Goal: Task Accomplishment & Management: Manage account settings

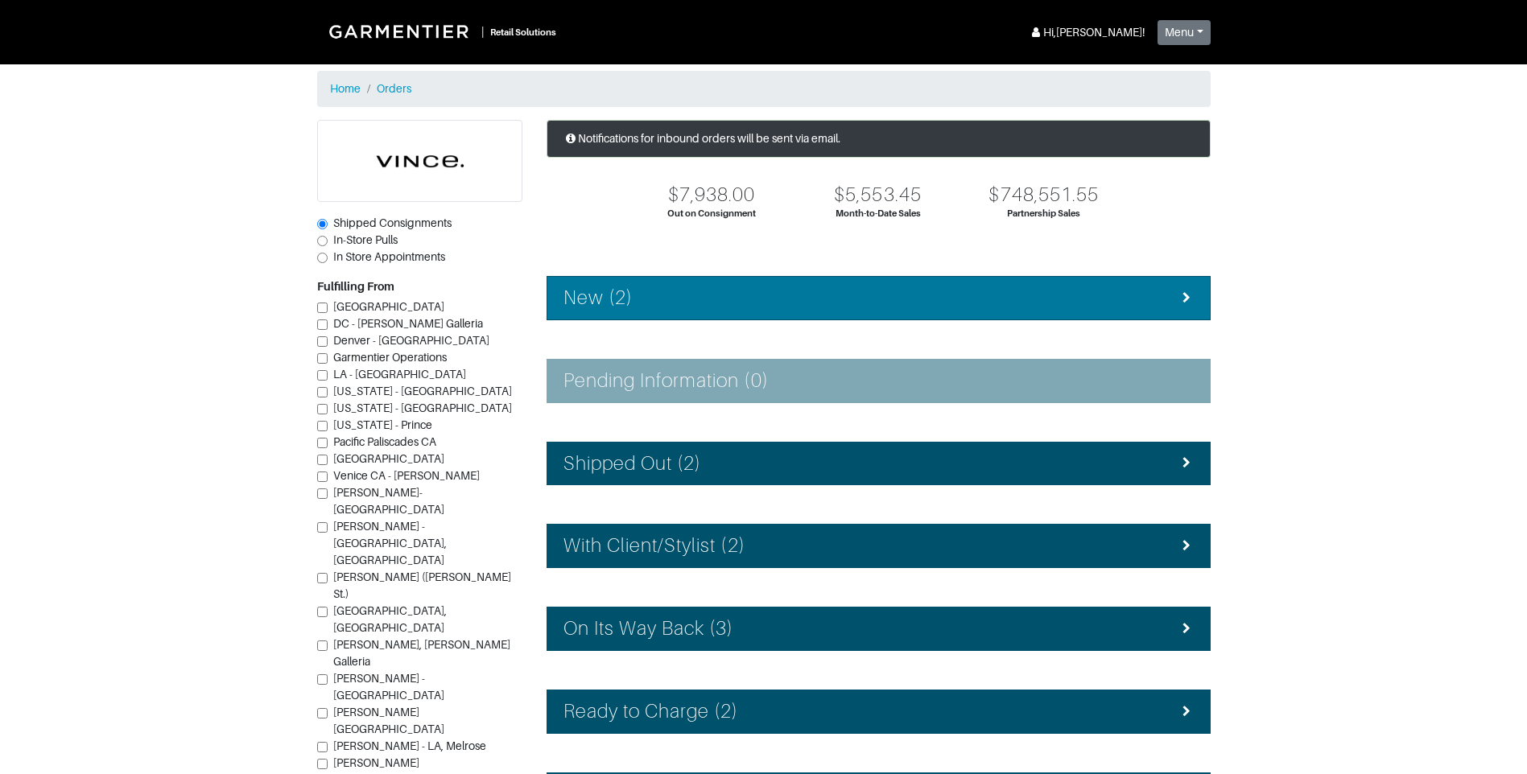
click at [647, 301] on div "New (2)" at bounding box center [878, 298] width 630 height 23
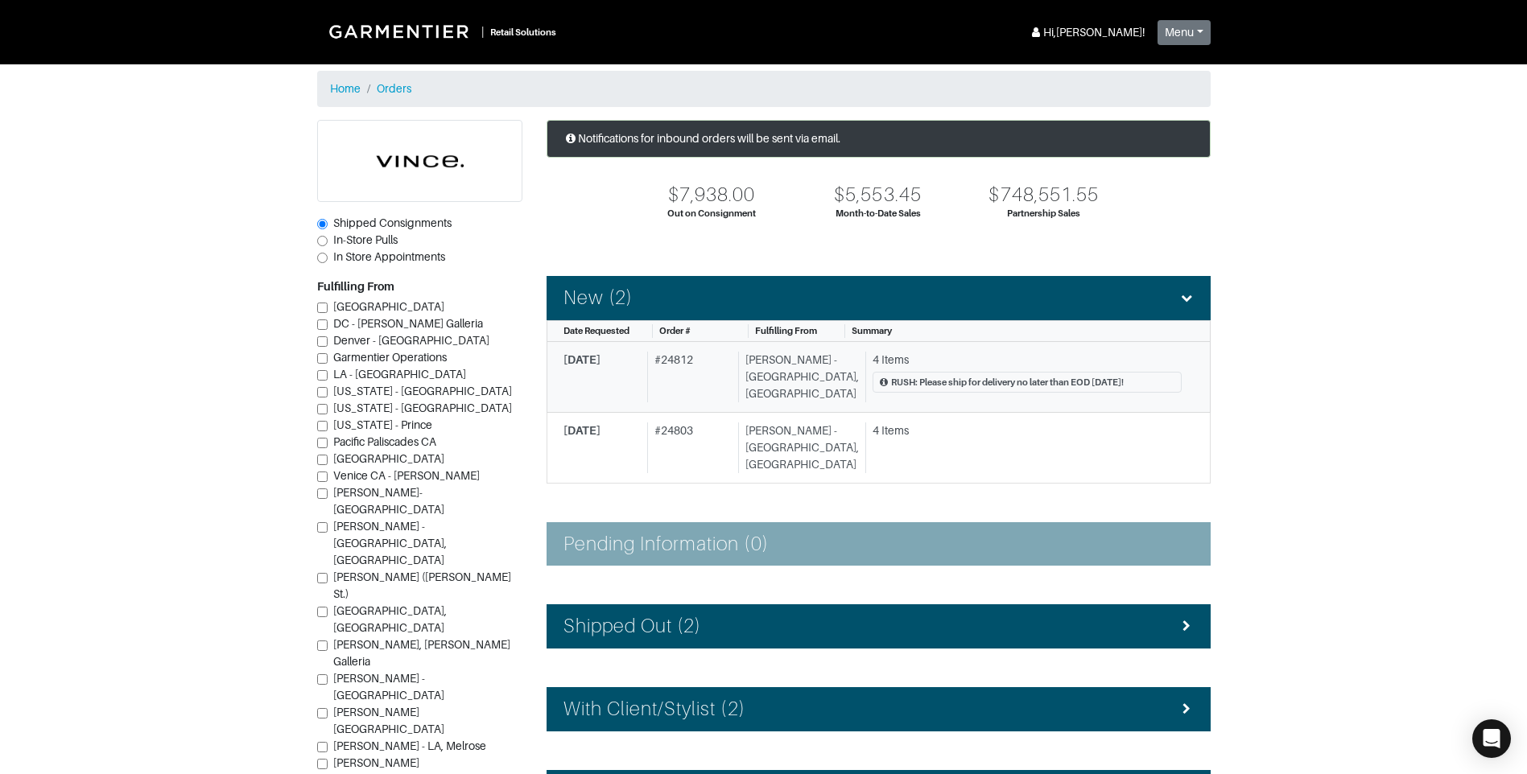
click at [928, 365] on div "4 Items" at bounding box center [1026, 360] width 309 height 17
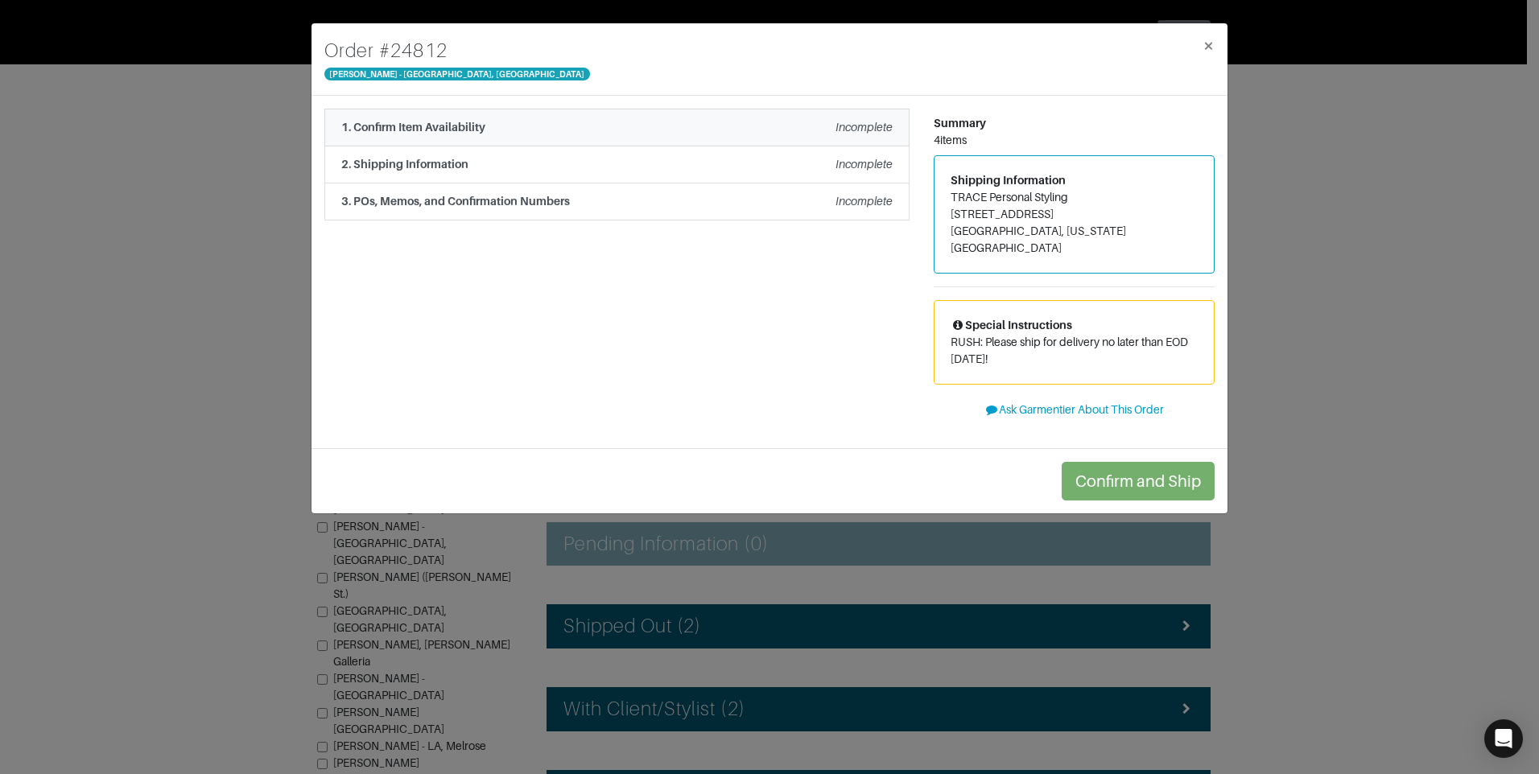
click at [737, 137] on li "1. Confirm Item Availability Incomplete" at bounding box center [616, 128] width 585 height 38
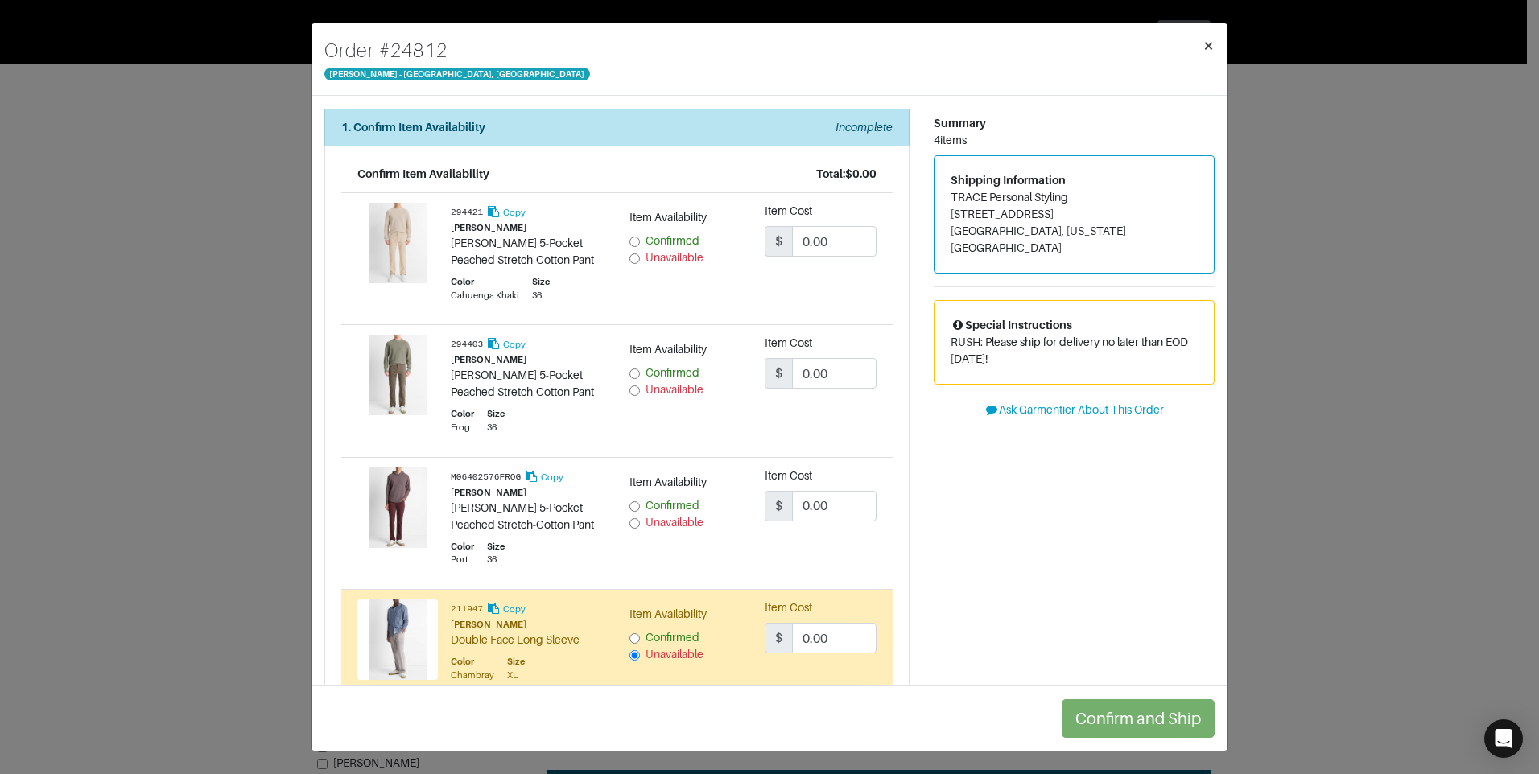
click at [1207, 41] on span "×" at bounding box center [1208, 46] width 12 height 22
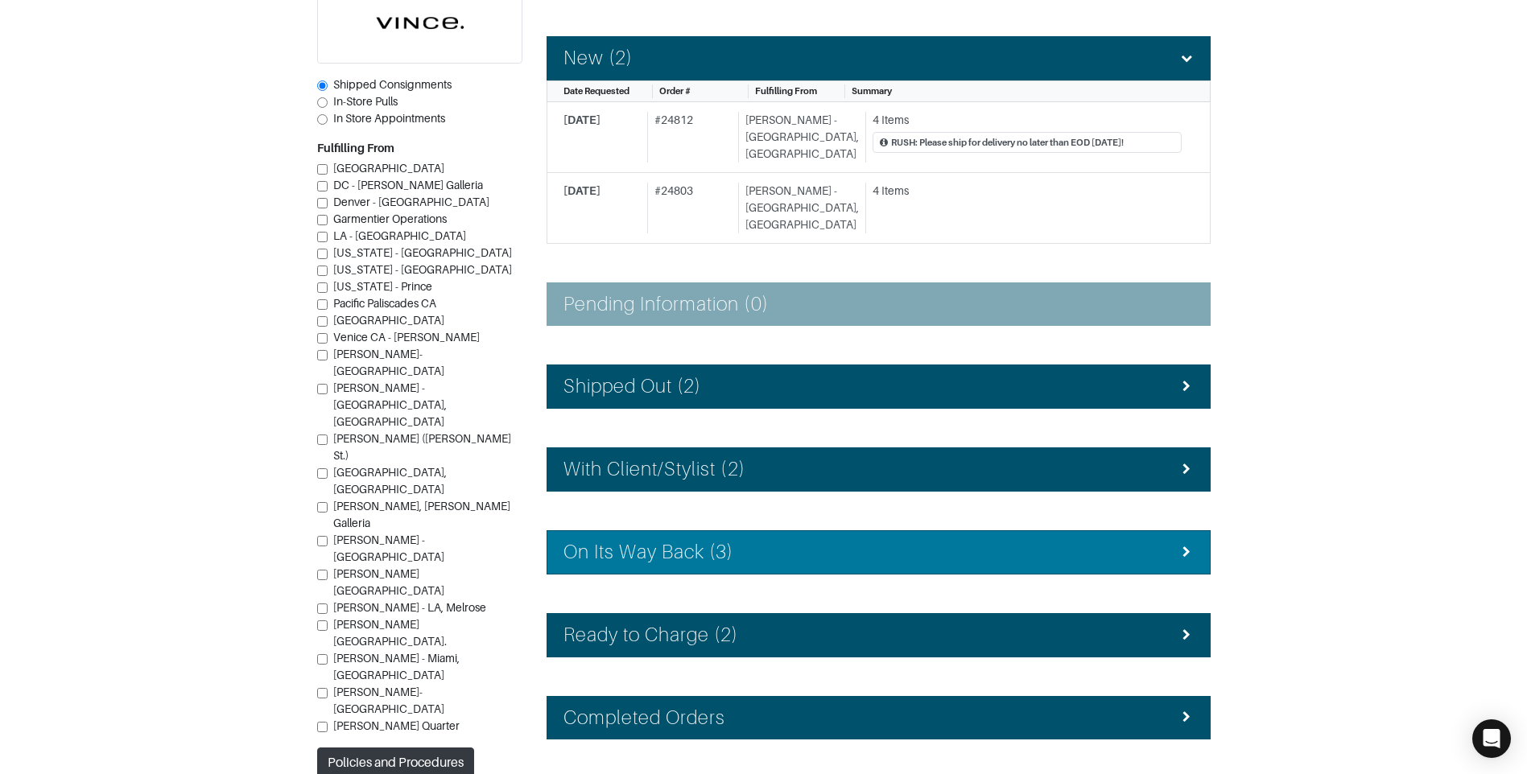
scroll to position [241, 0]
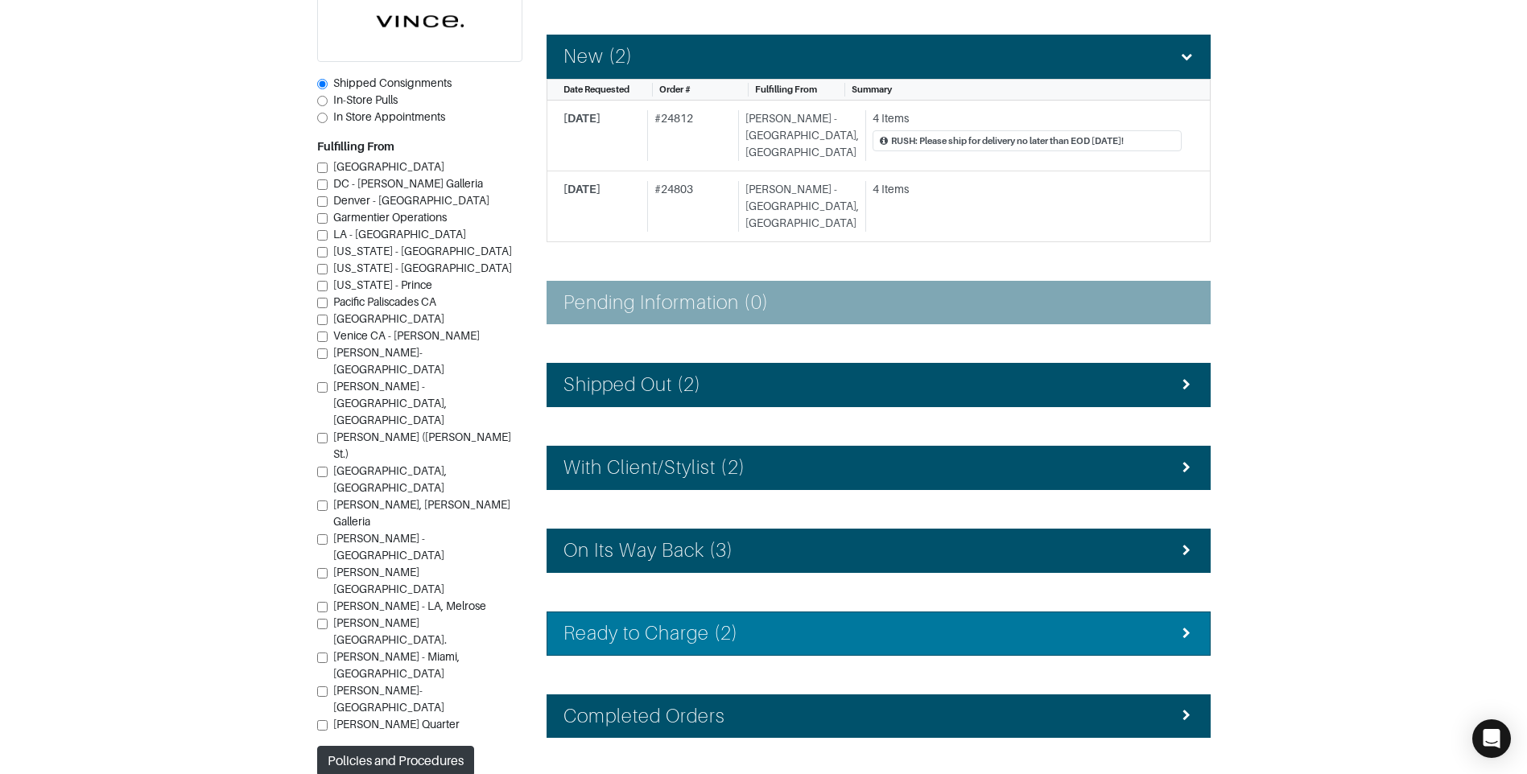
click at [831, 622] on div "Ready to Charge (2)" at bounding box center [878, 633] width 630 height 23
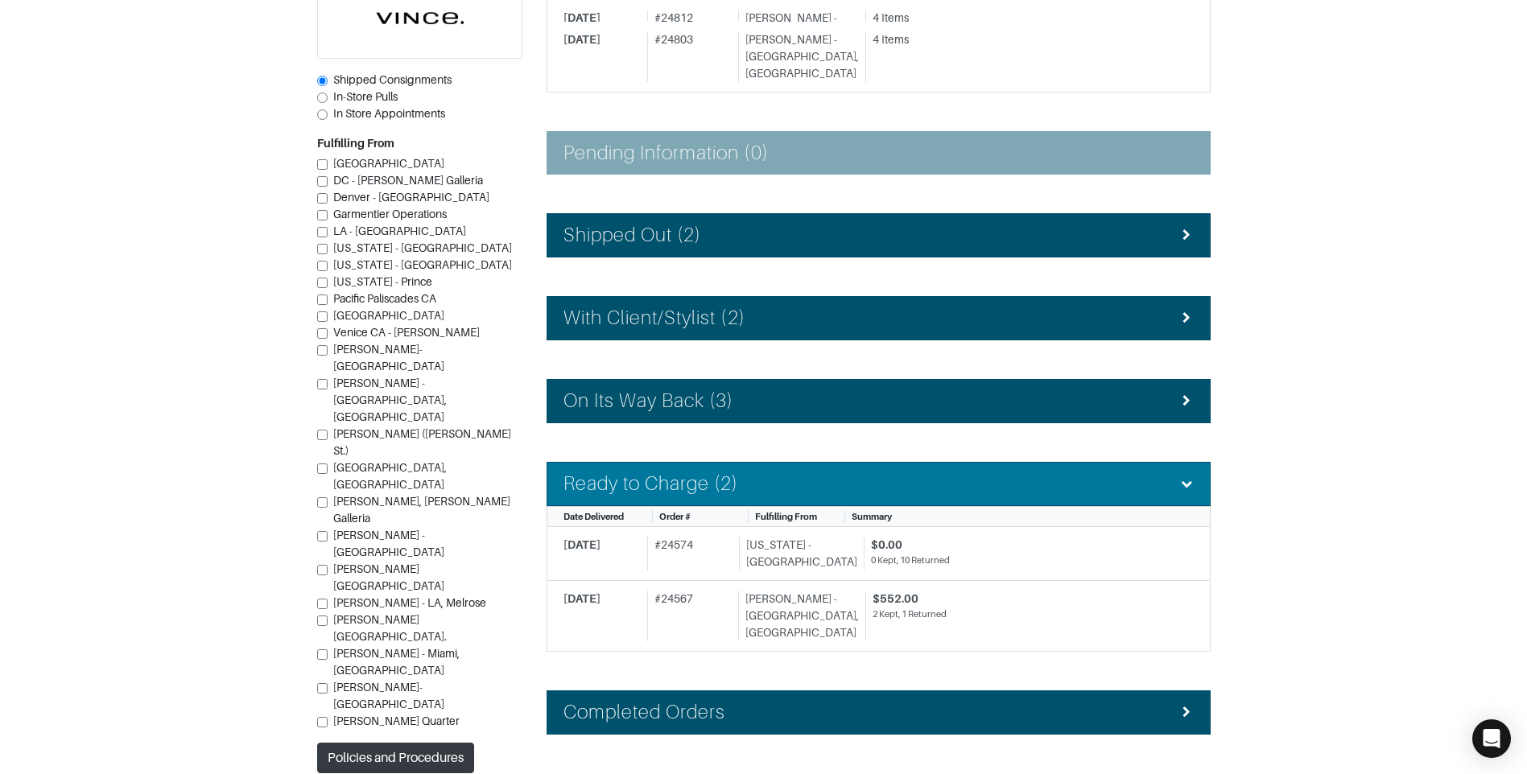
scroll to position [402, 0]
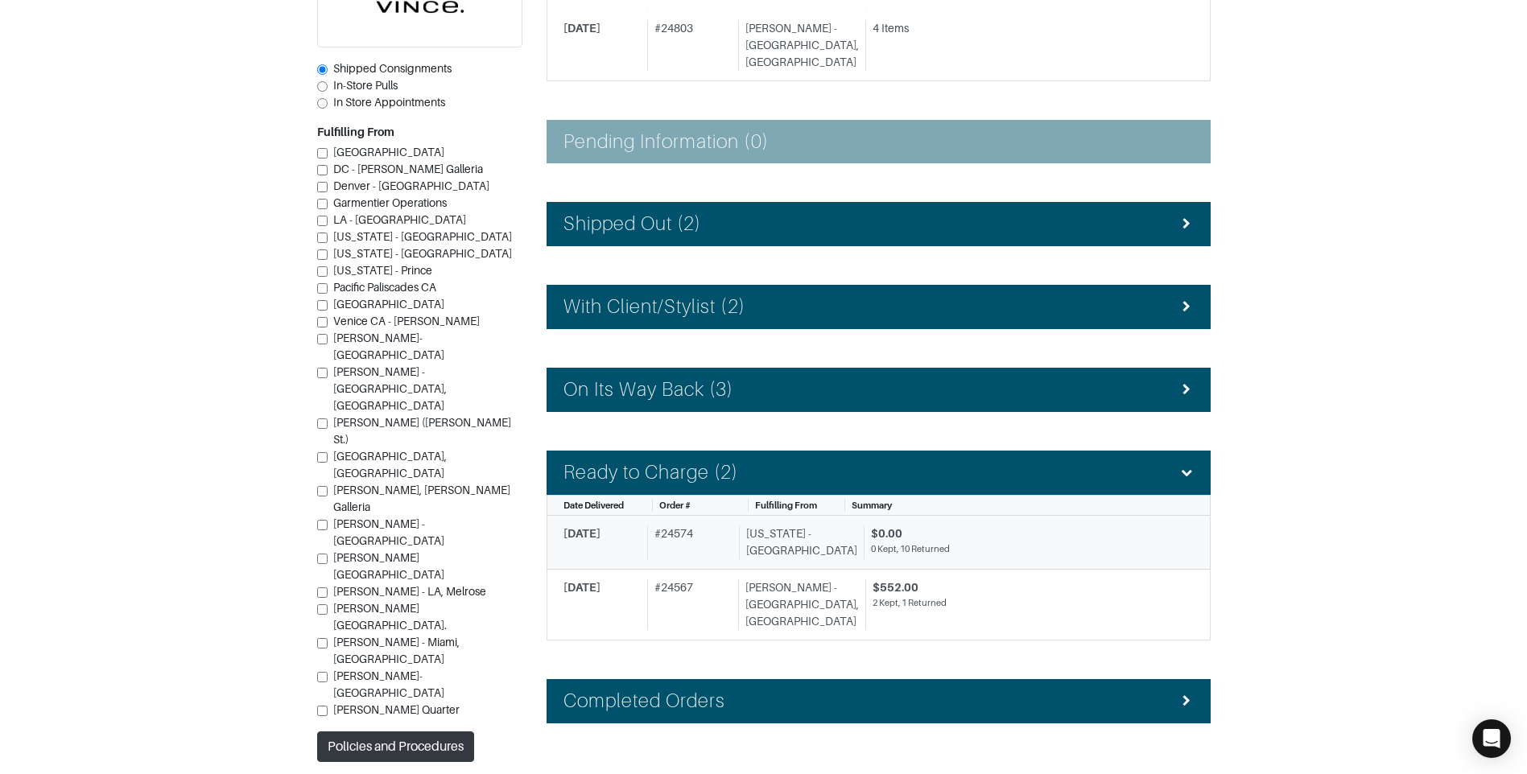
click at [889, 542] on div "0 Kept, 10 Returned" at bounding box center [1026, 549] width 311 height 14
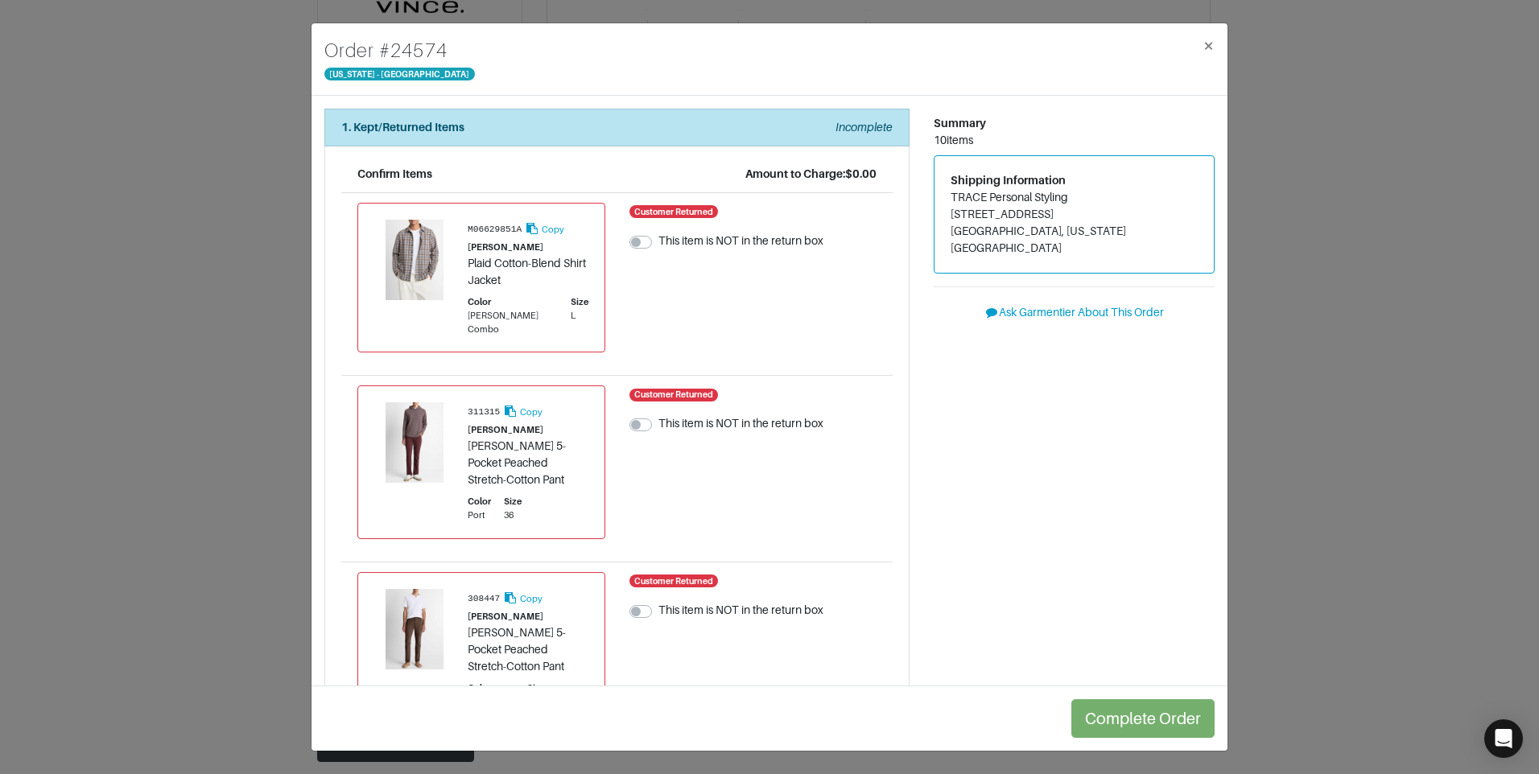
click at [1359, 280] on div "Order # 24574 [US_STATE] - [GEOGRAPHIC_DATA] × 1. Kept/Returned Items Incomplet…" at bounding box center [769, 387] width 1539 height 774
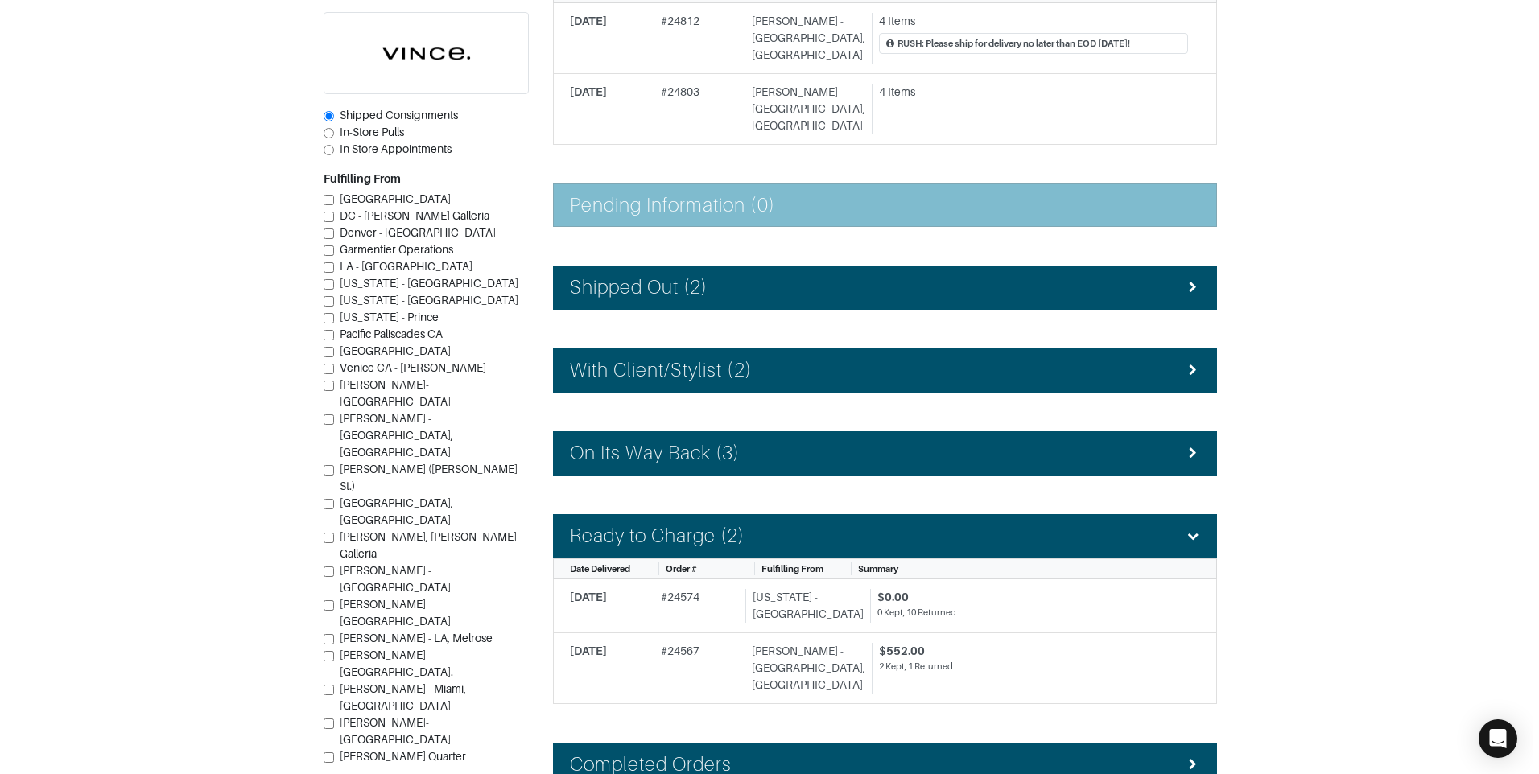
scroll to position [241, 0]
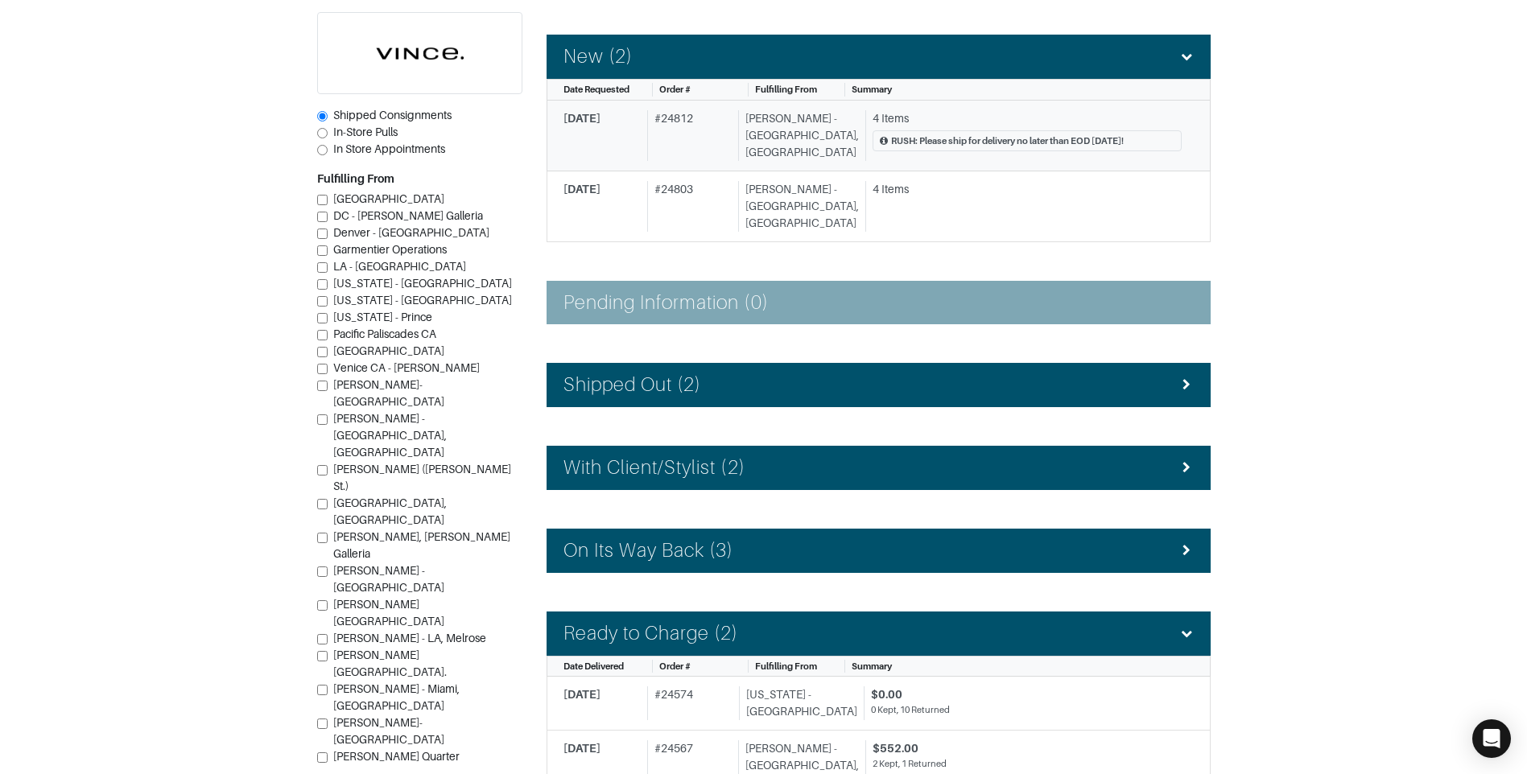
click at [906, 144] on div "RUSH: Please ship for delivery no later than EOD [DATE]!" at bounding box center [1007, 141] width 233 height 14
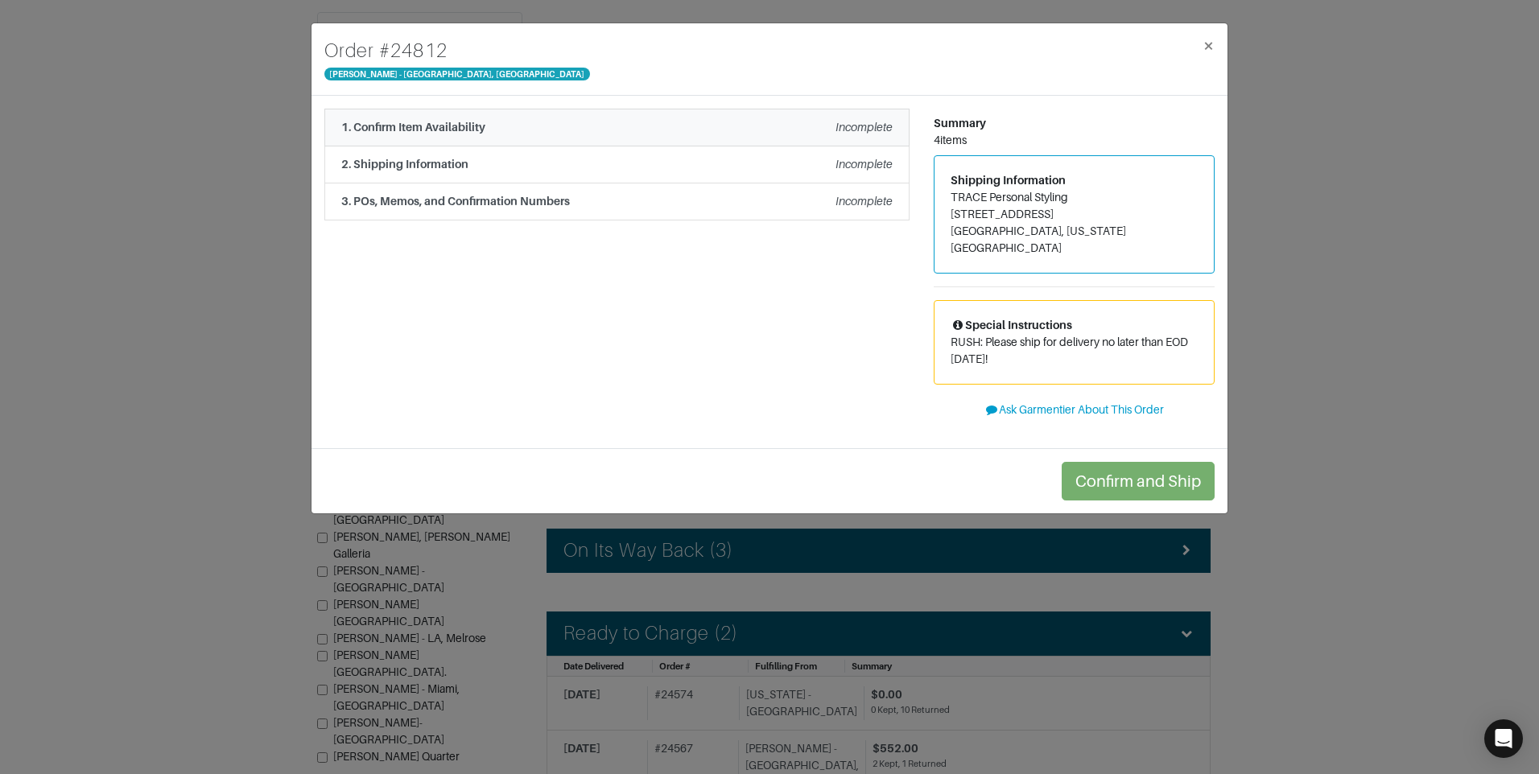
click at [757, 135] on div "1. Confirm Item Availability Incomplete" at bounding box center [616, 127] width 551 height 17
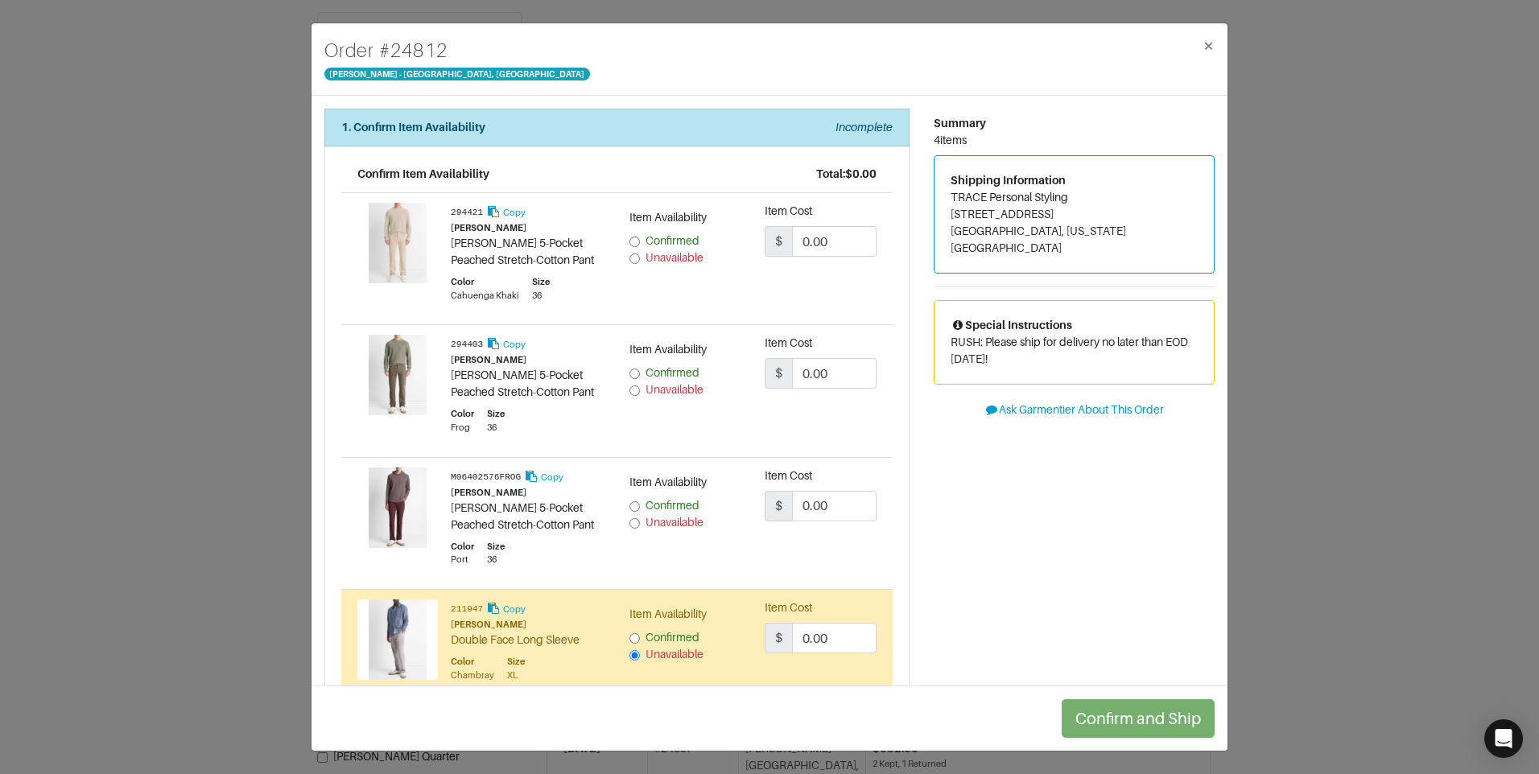
click at [1307, 267] on div "Order # 24812 [PERSON_NAME] - [GEOGRAPHIC_DATA], [GEOGRAPHIC_DATA] × 1. Confirm…" at bounding box center [769, 387] width 1539 height 774
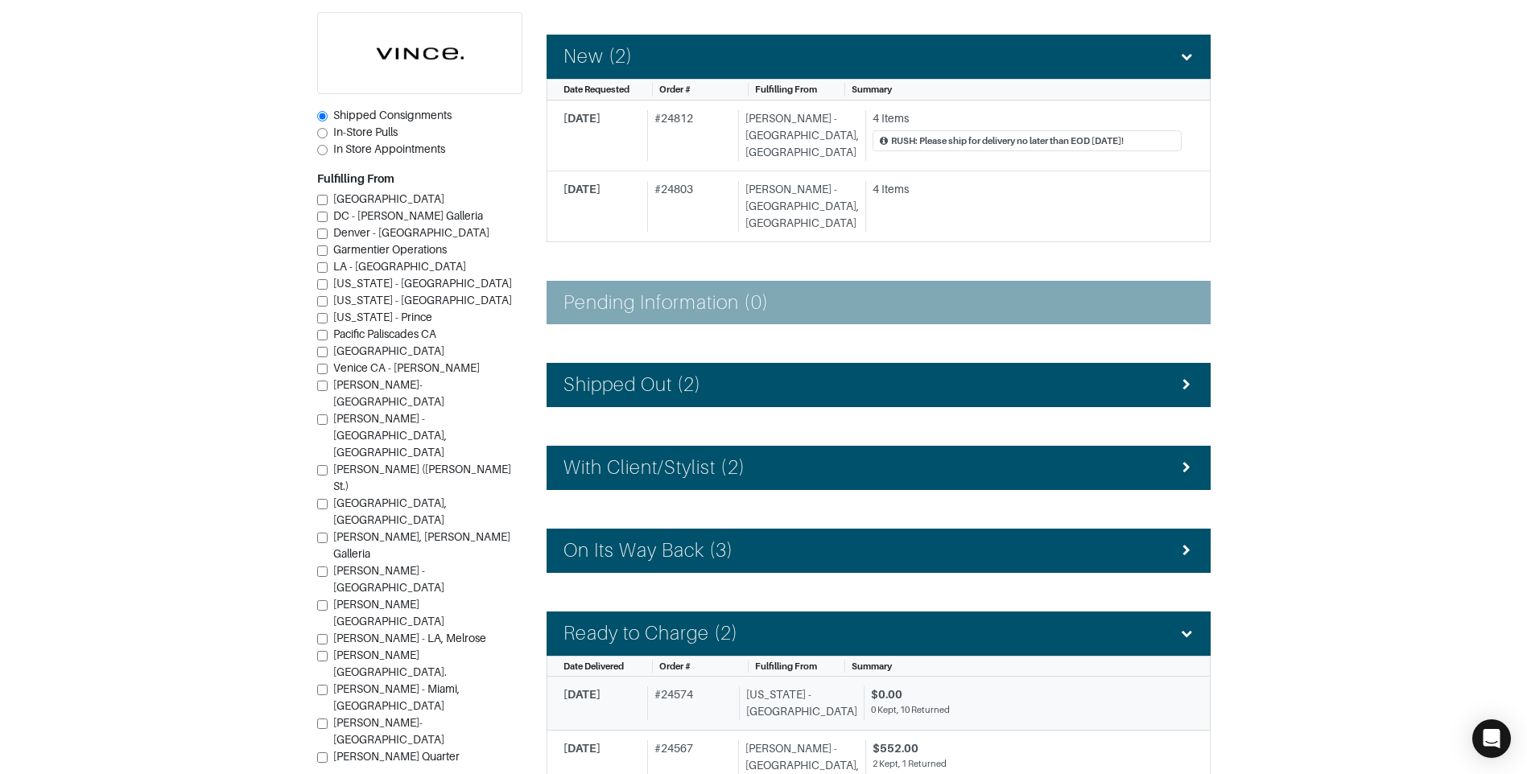
click at [807, 687] on div "[US_STATE] - [GEOGRAPHIC_DATA]" at bounding box center [798, 704] width 118 height 34
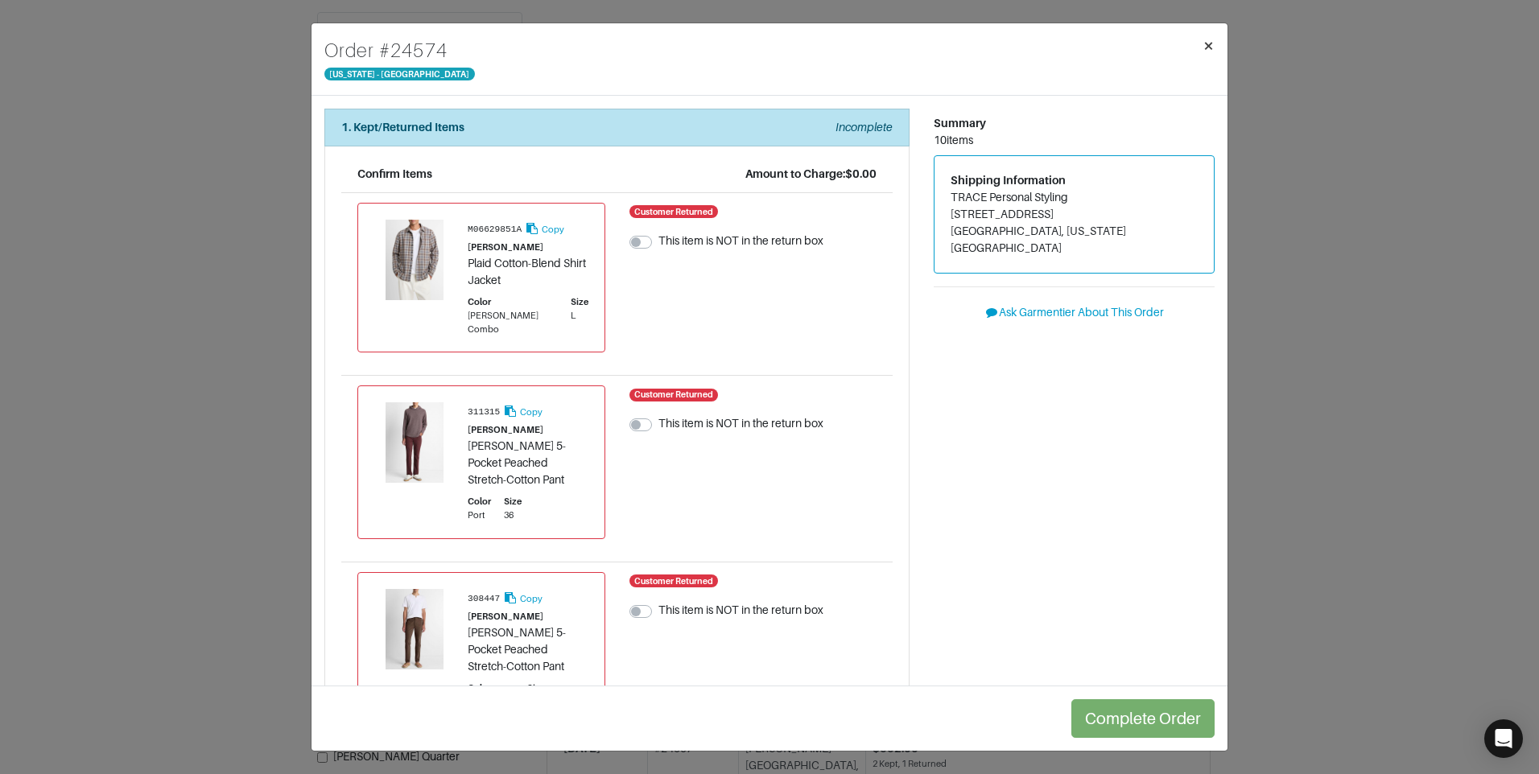
click at [1208, 47] on span "×" at bounding box center [1208, 46] width 12 height 22
